Goal: Task Accomplishment & Management: Manage account settings

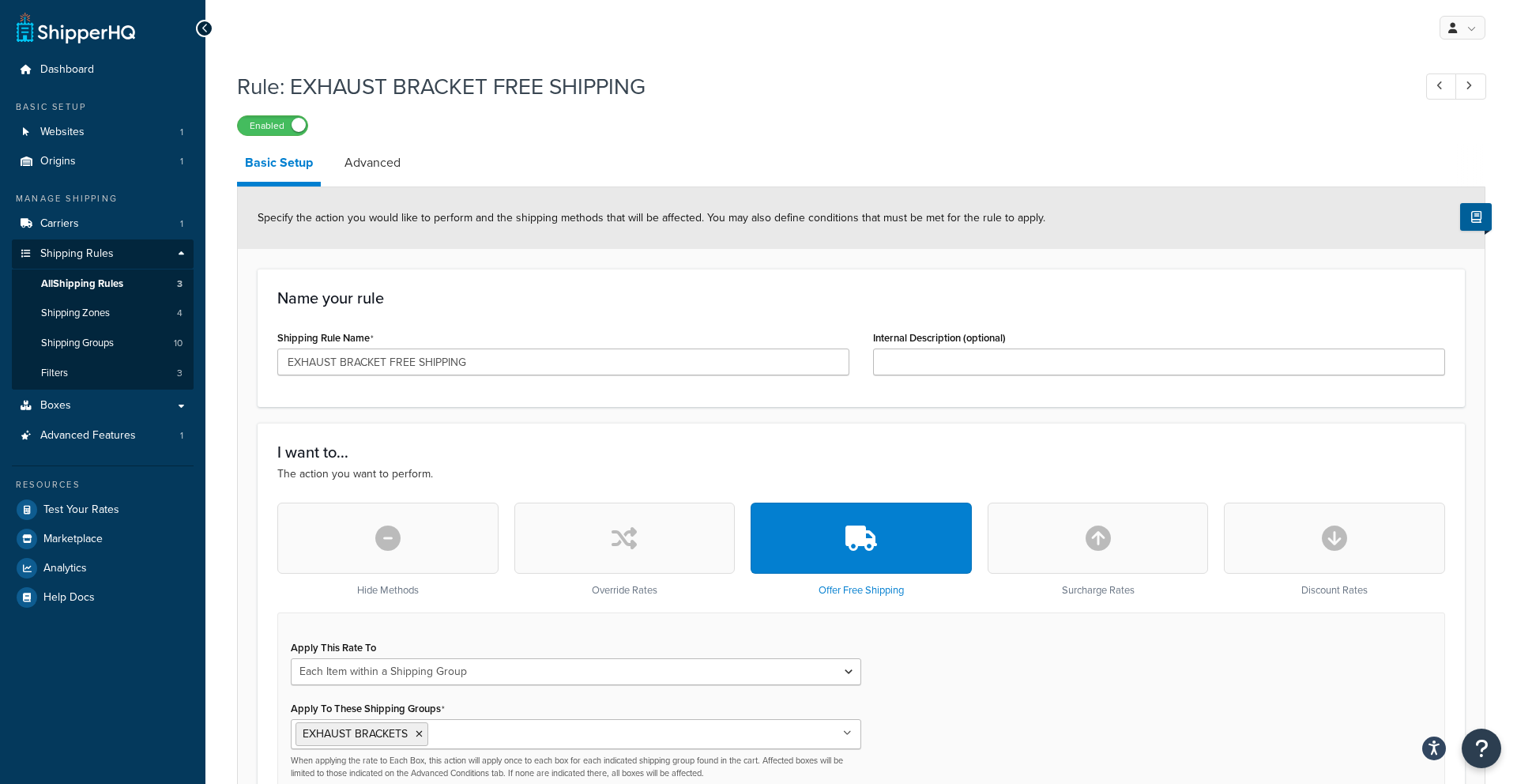
select select "ITEM"
click at [62, 252] on span "Shipping Rules" at bounding box center [78, 254] width 74 height 13
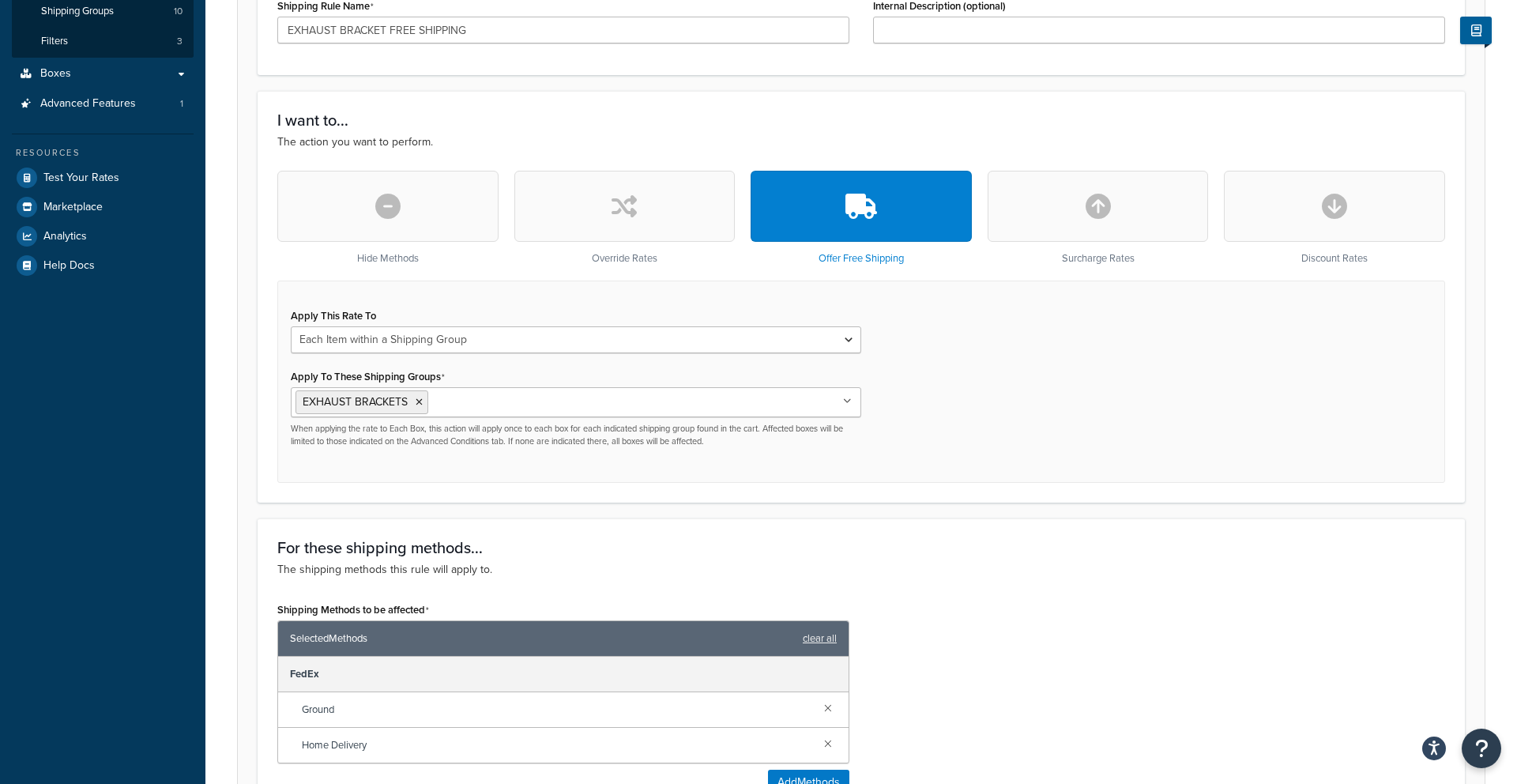
scroll to position [801, 0]
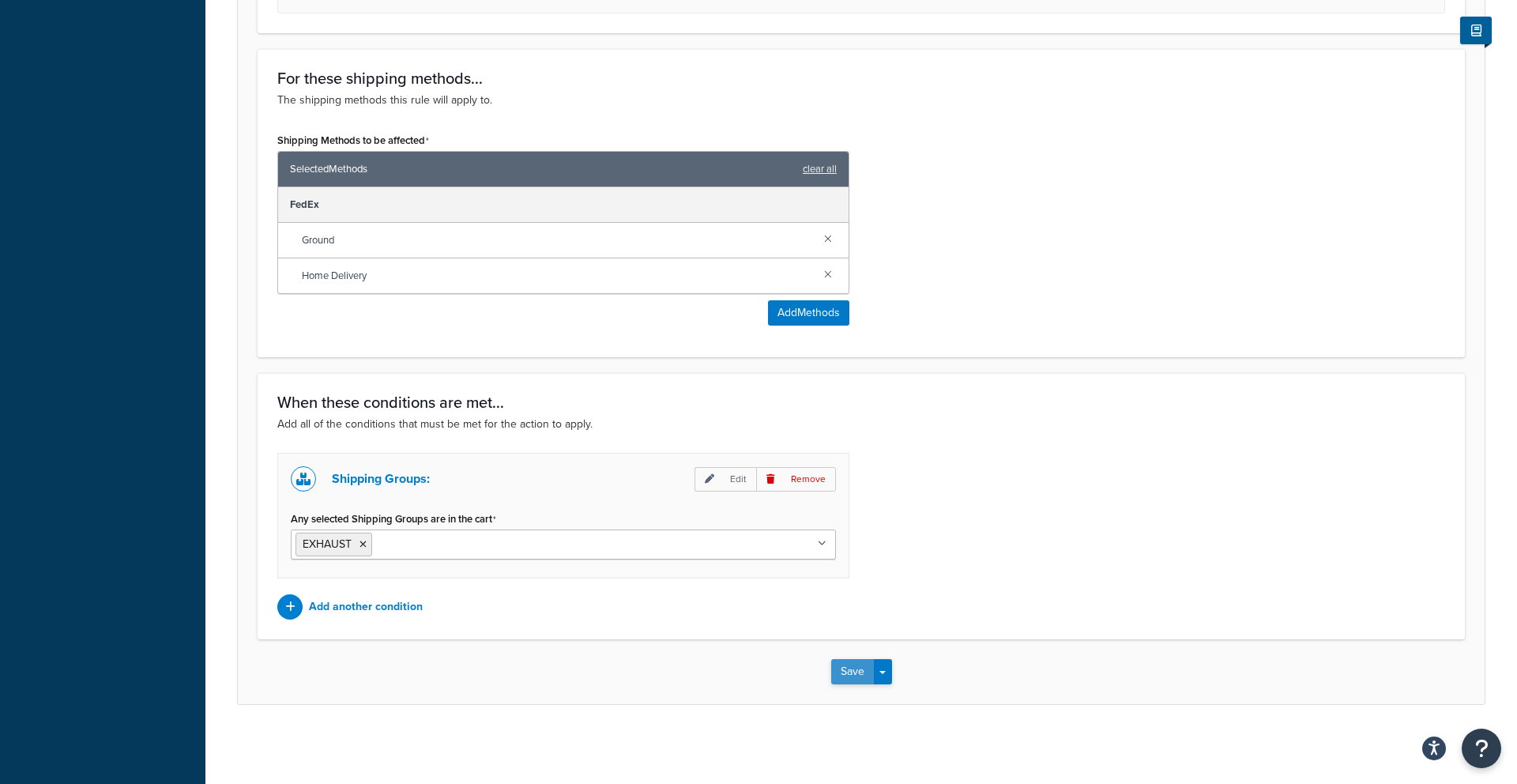
click at [854, 668] on button "Save" at bounding box center [852, 671] width 43 height 26
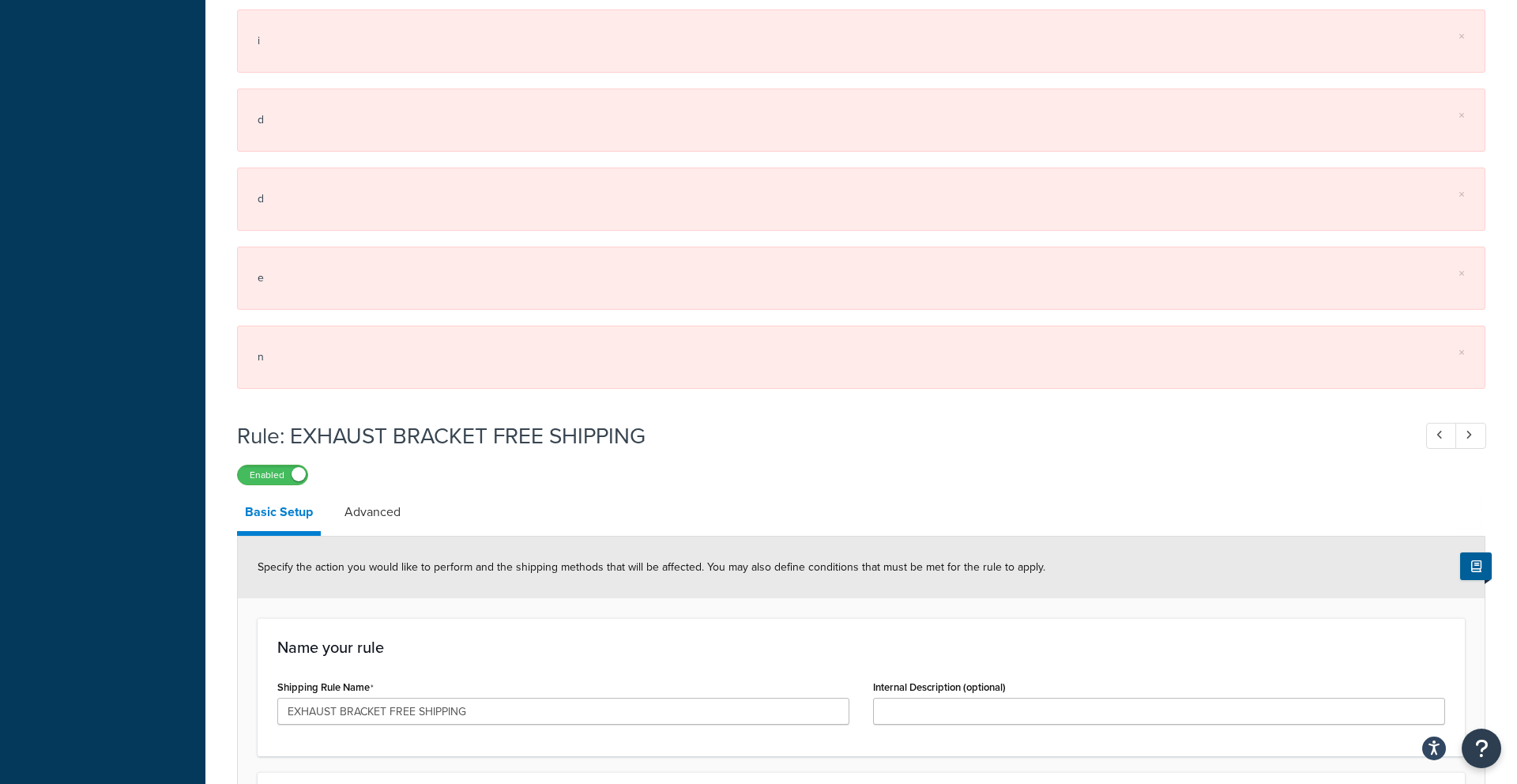
scroll to position [728, 0]
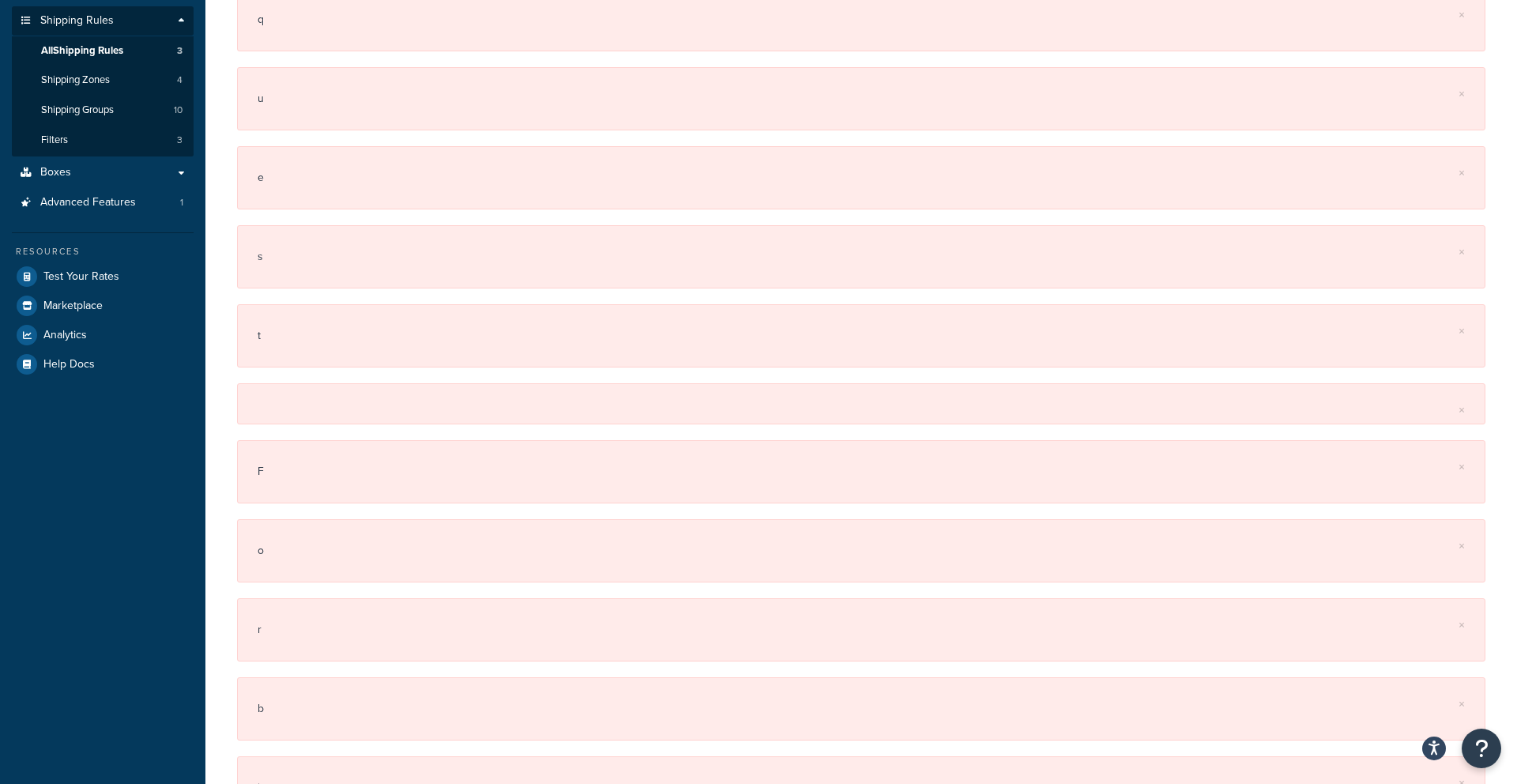
scroll to position [0, 0]
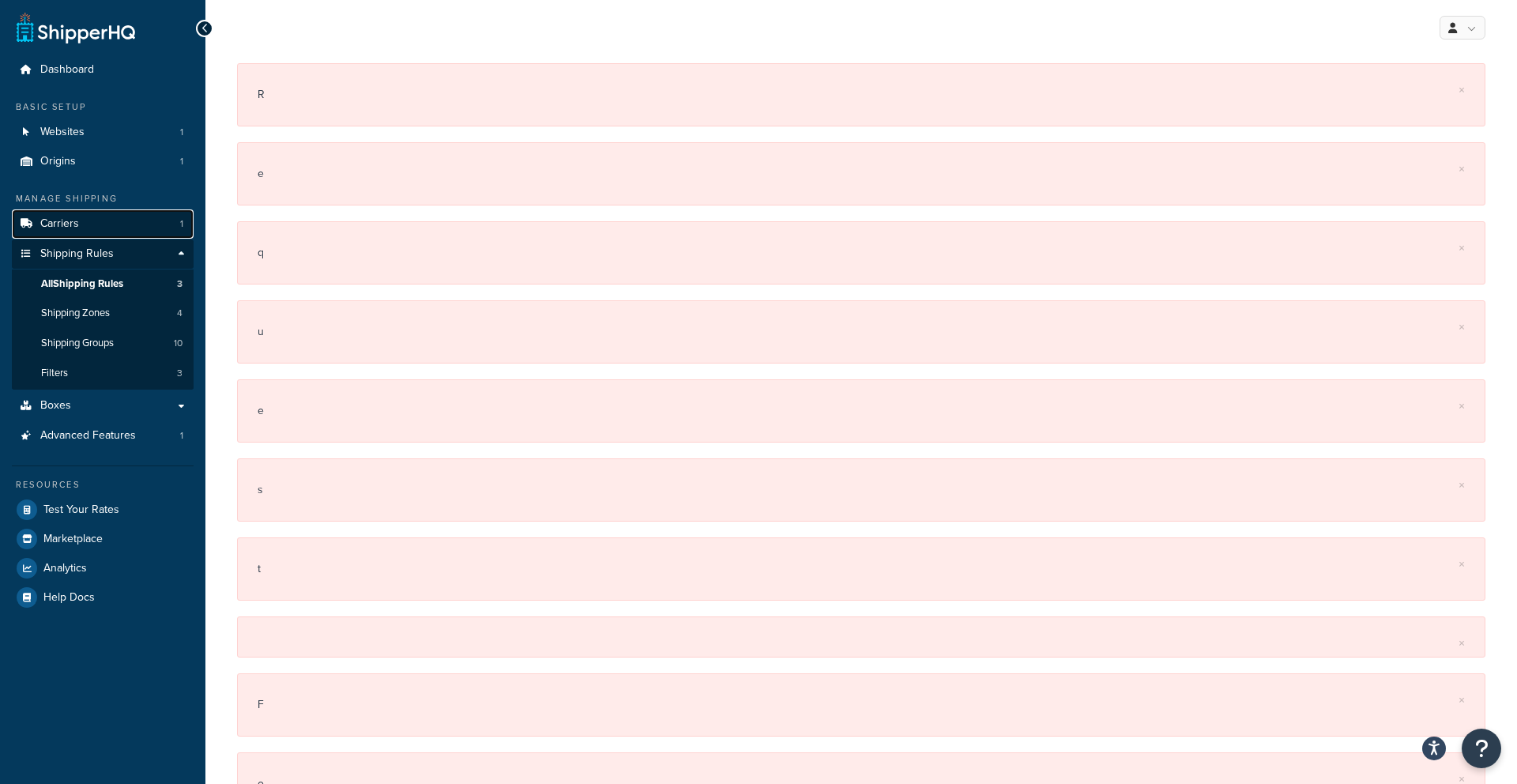
click at [54, 217] on span "Carriers" at bounding box center [60, 223] width 39 height 13
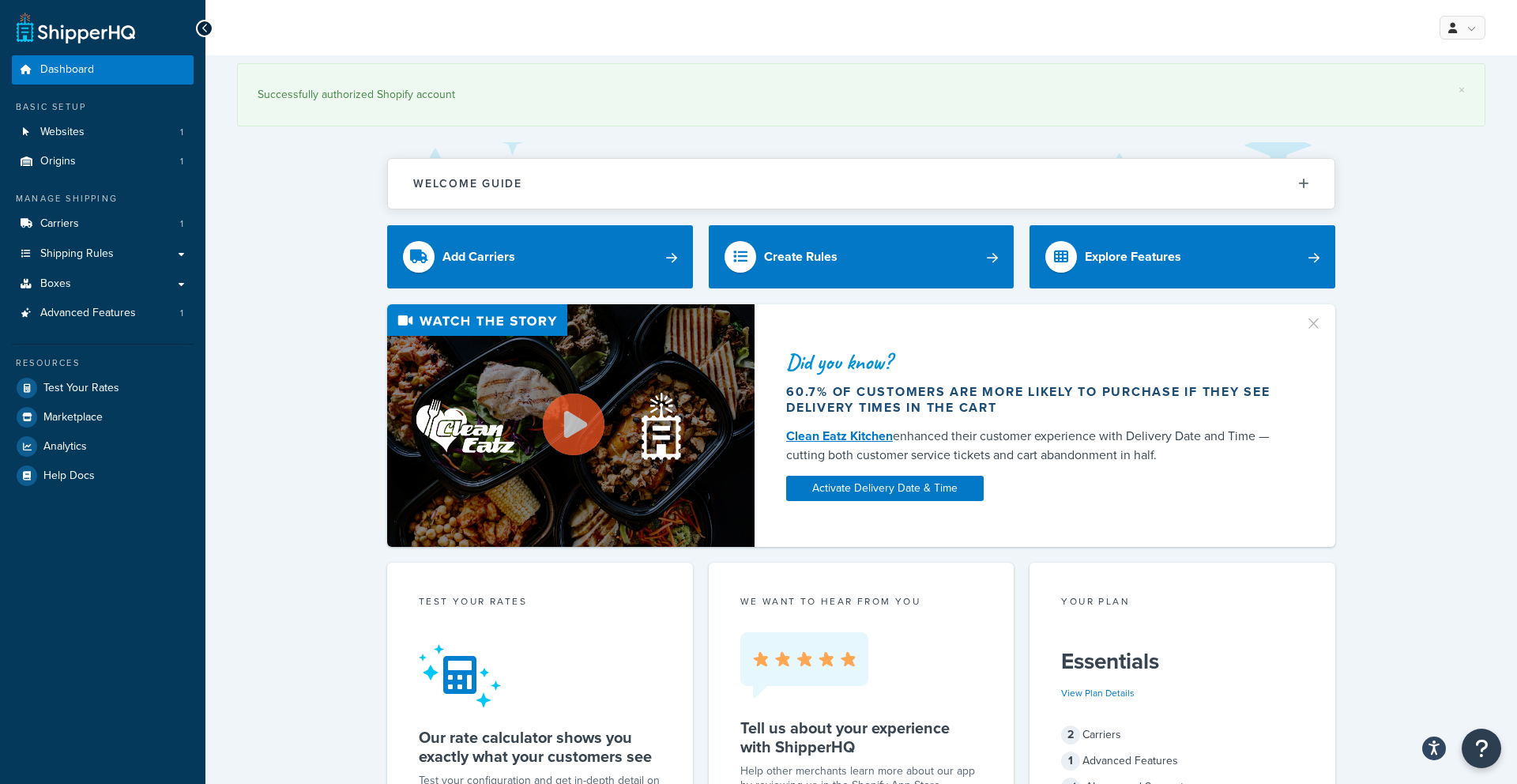
drag, startPoint x: 0, startPoint y: 0, endPoint x: 525, endPoint y: 83, distance: 531.5
click at [525, 83] on div "Successfully authorized Shopify account" at bounding box center [861, 94] width 1207 height 22
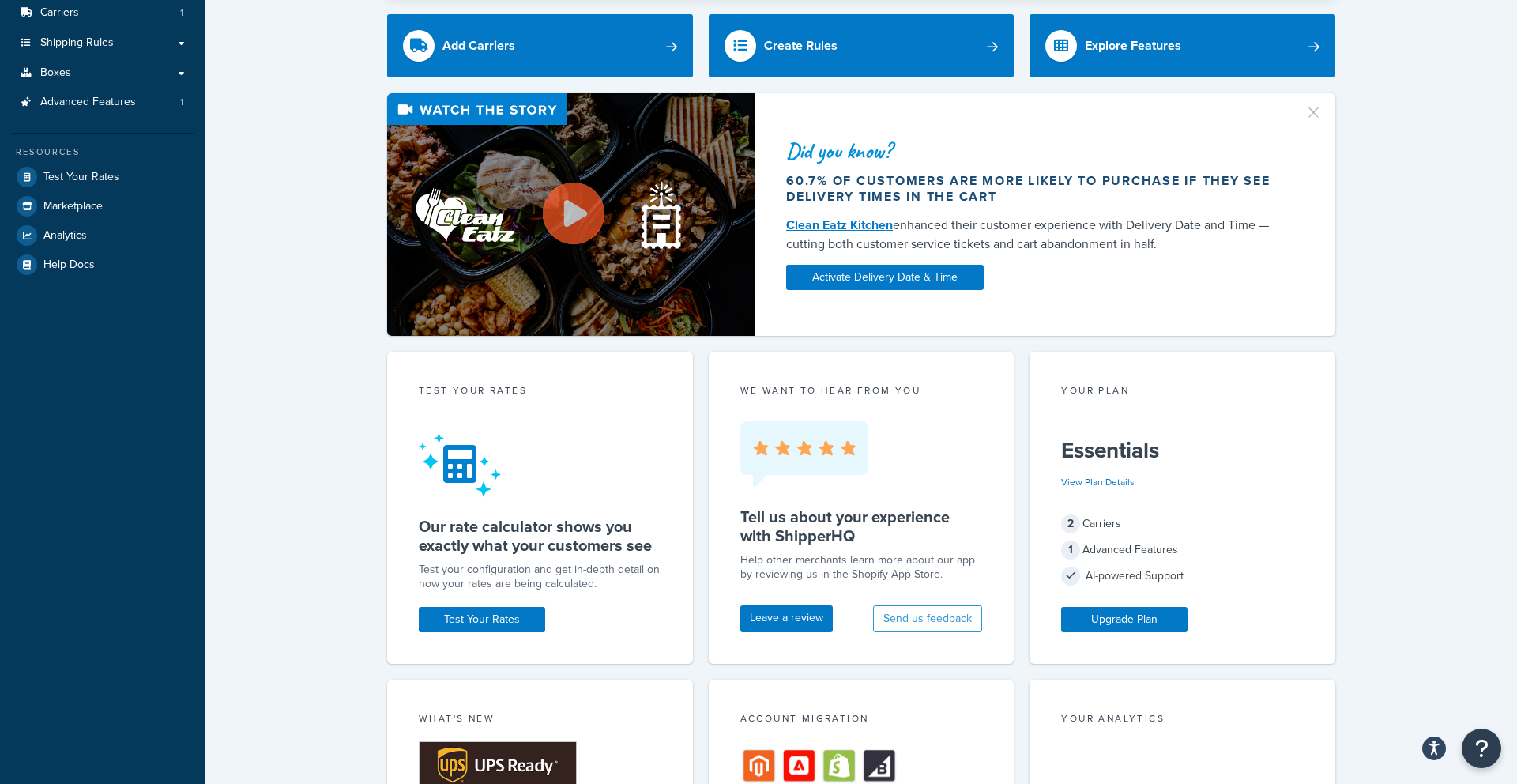
scroll to position [212, 0]
